Goal: Task Accomplishment & Management: Manage account settings

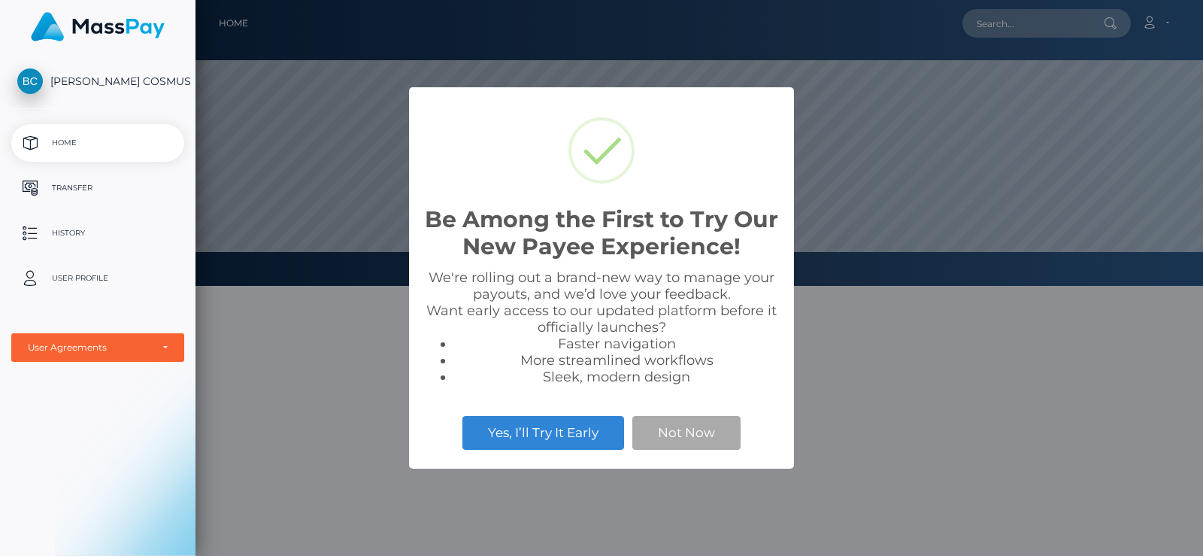
scroll to position [286, 1007]
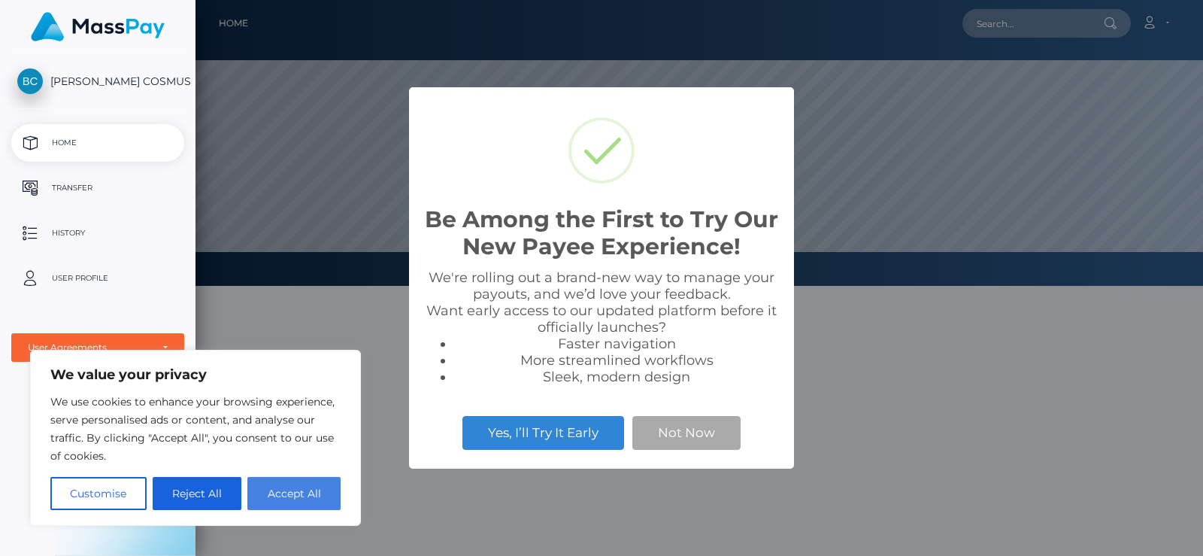
click at [298, 490] on button "Accept All" at bounding box center [293, 493] width 93 height 33
checkbox input "true"
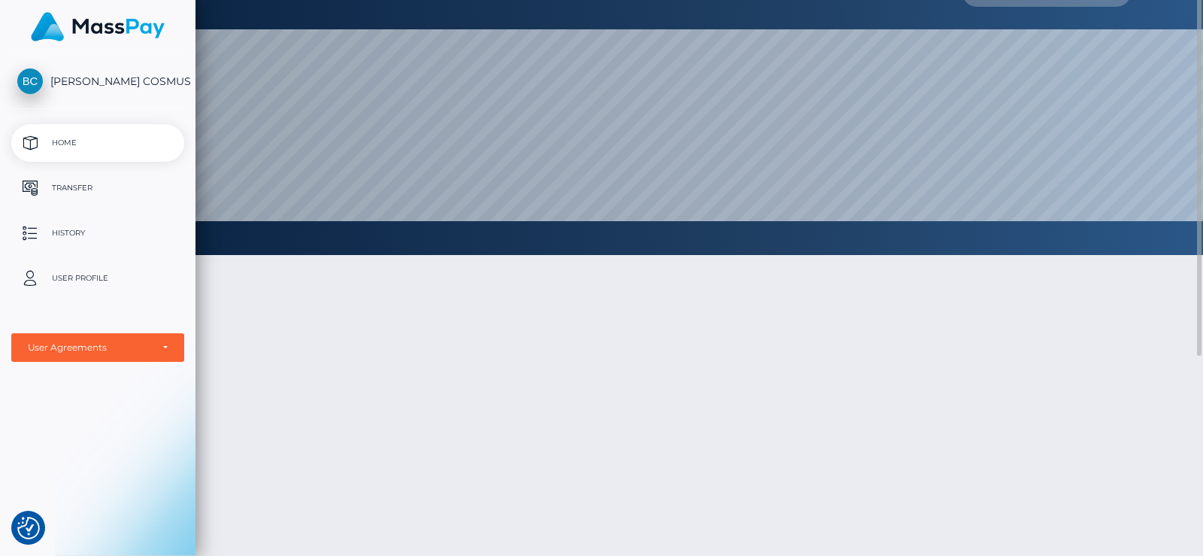
scroll to position [0, 0]
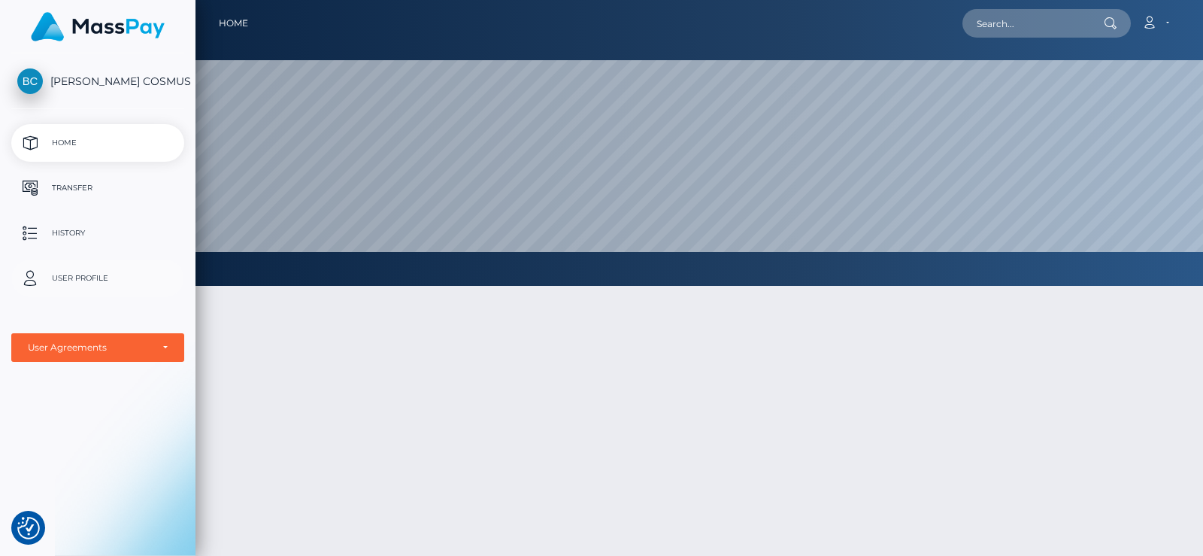
click at [90, 280] on p "User Profile" at bounding box center [97, 278] width 161 height 23
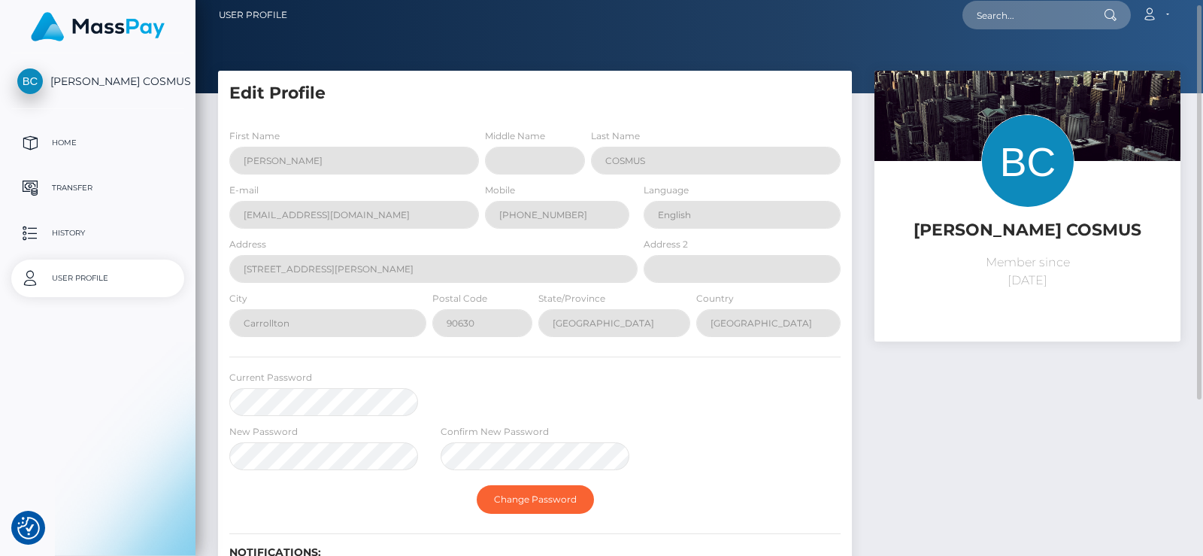
select select
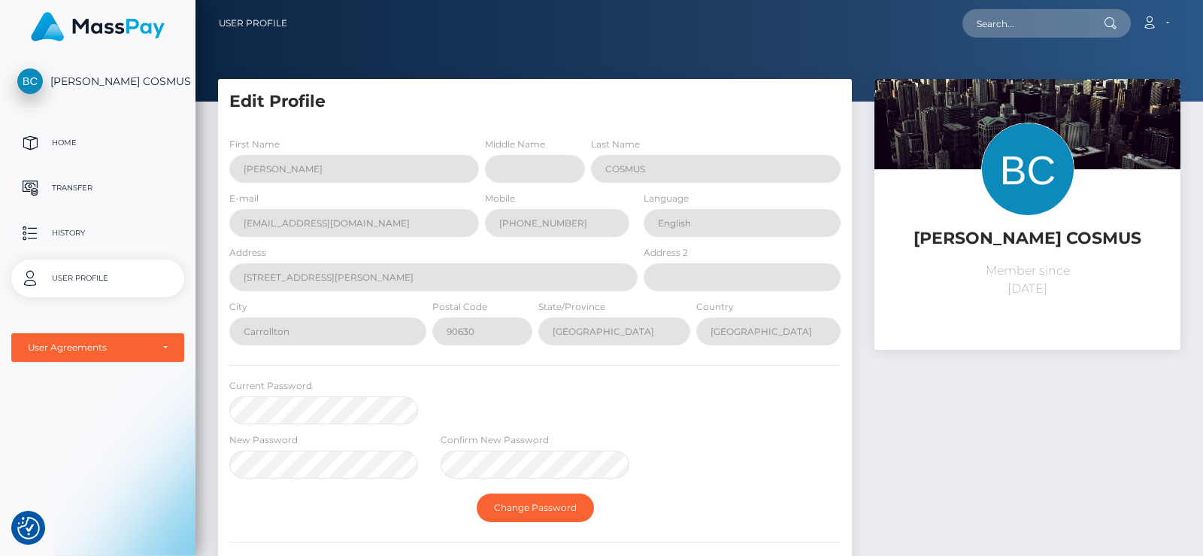
click at [115, 234] on p "History" at bounding box center [97, 233] width 161 height 23
click at [87, 126] on link "Home" at bounding box center [97, 143] width 173 height 38
click at [1166, 29] on link "Account" at bounding box center [1155, 24] width 44 height 32
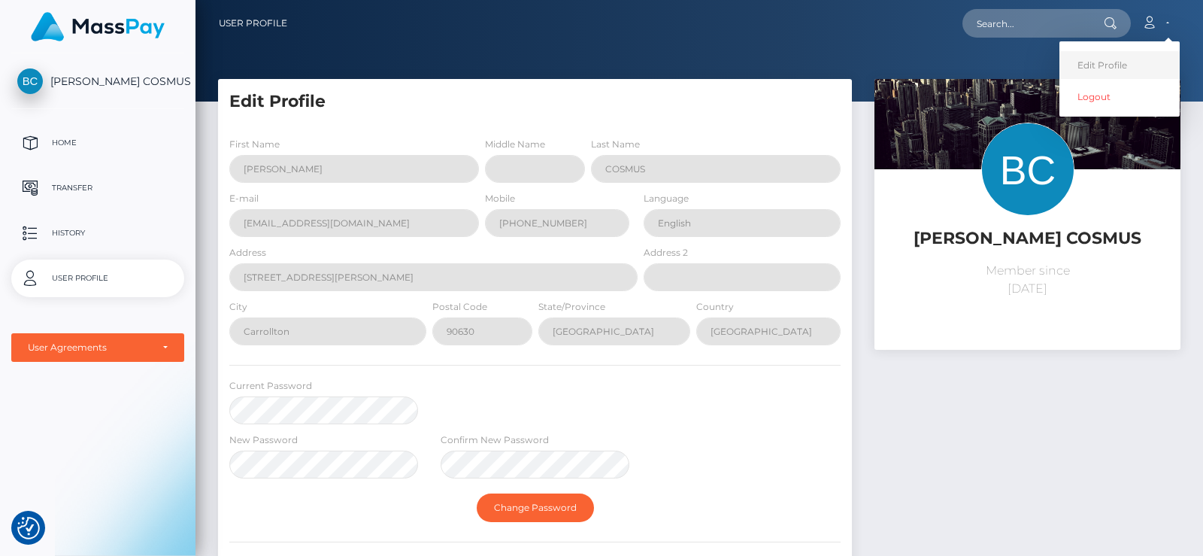
click at [1125, 64] on link "Edit Profile" at bounding box center [1119, 65] width 120 height 28
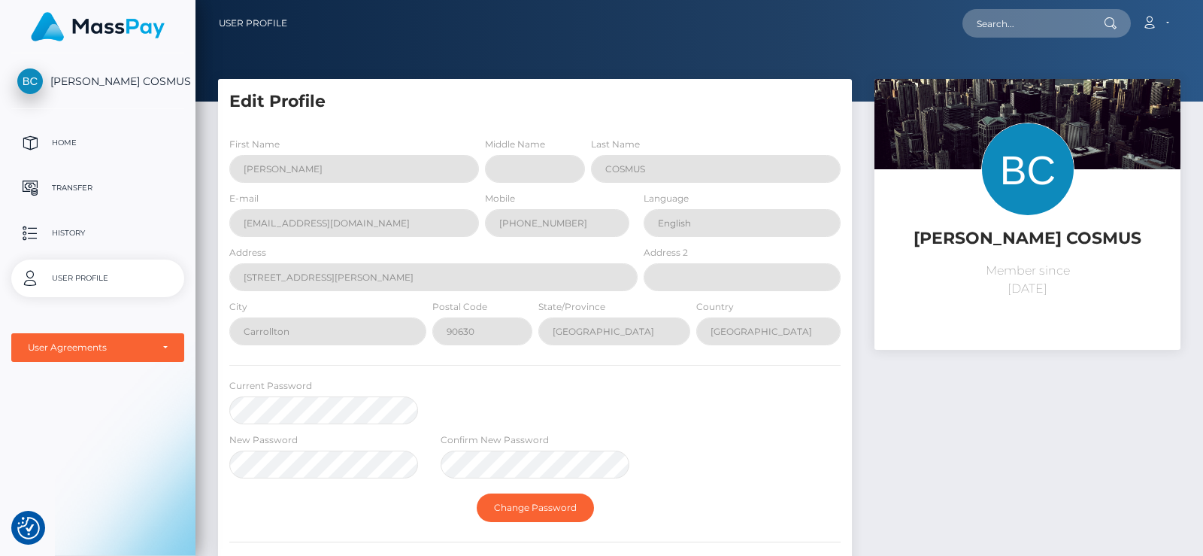
click at [95, 275] on p "User Profile" at bounding box center [97, 278] width 161 height 23
click at [74, 232] on p "History" at bounding box center [97, 233] width 161 height 23
